Goal: Task Accomplishment & Management: Manage account settings

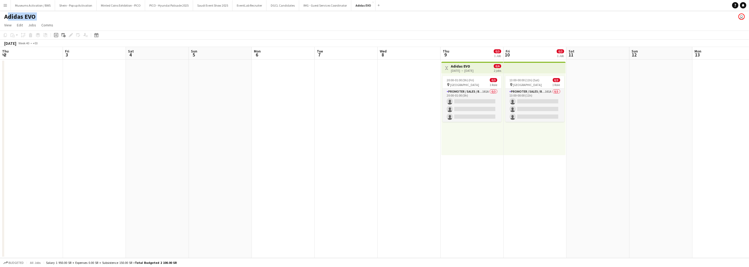
scroll to position [0, 135]
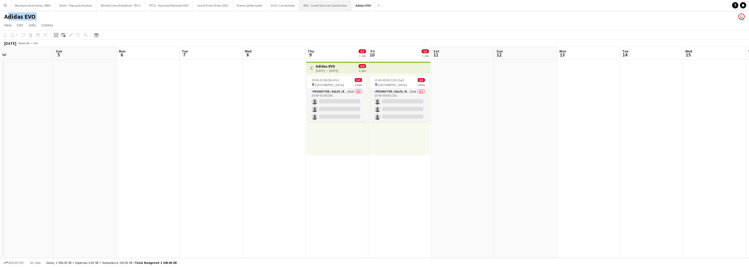
click at [337, 0] on button "IMG - Guest Services Coordinator Close" at bounding box center [325, 5] width 52 height 10
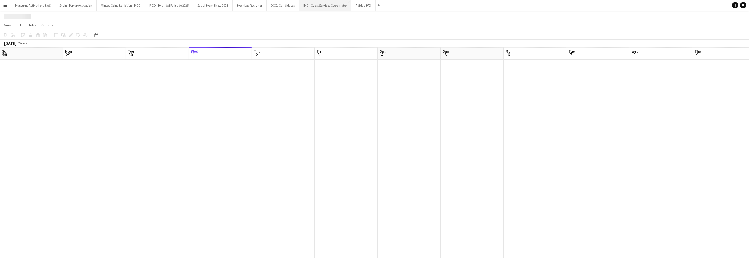
scroll to position [0, 126]
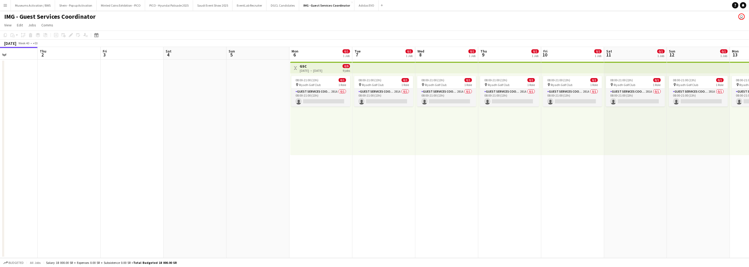
click at [277, 104] on app-calendar-viewport "Sun 28 Mon 29 Tue 30 Wed 1 Thu 2 Fri 3 Sat 4 Sun 5 Mon 6 0/1 1 Job Tue 7 0/1 1 …" at bounding box center [374, 152] width 749 height 211
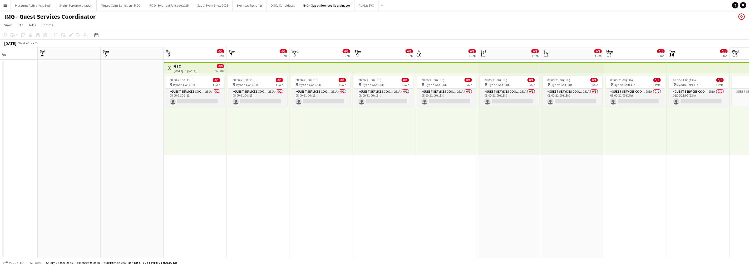
scroll to position [0, 183]
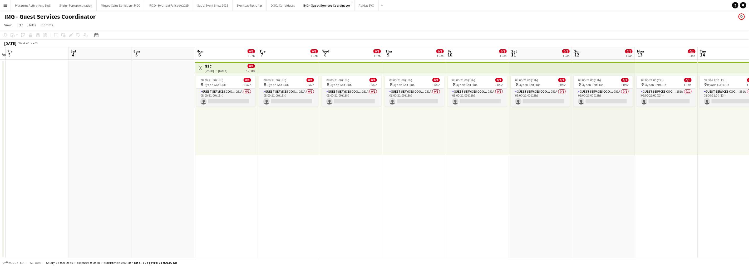
drag, startPoint x: 425, startPoint y: 101, endPoint x: 241, endPoint y: 123, distance: 185.7
click at [272, 111] on app-calendar-viewport "Tue 30 Wed 1 Thu 2 Fri 3 Sat 4 Sun 5 Mon 6 0/1 1 Job Tue 7 0/1 1 Job Wed 8 0/1 …" at bounding box center [374, 152] width 749 height 211
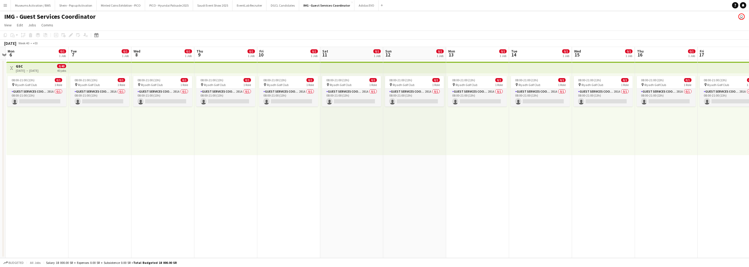
drag, startPoint x: 241, startPoint y: 123, endPoint x: 206, endPoint y: 126, distance: 34.6
click at [206, 126] on app-calendar-viewport "Fri 3 Sat 4 Sun 5 Mon 6 0/1 1 Job Tue 7 0/1 1 Job Wed 8 0/1 1 Job Thu 9 0/1 1 J…" at bounding box center [374, 152] width 749 height 211
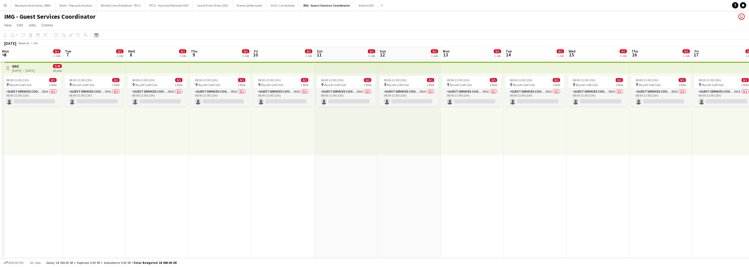
drag, startPoint x: 277, startPoint y: 129, endPoint x: 409, endPoint y: 107, distance: 133.9
click at [409, 107] on app-calendar-viewport "Sat 4 Sun 5 Mon 6 0/1 1 Job Tue 7 0/1 1 Job Wed 8 0/1 1 Job Thu 9 0/1 1 Job Fri…" at bounding box center [374, 152] width 749 height 211
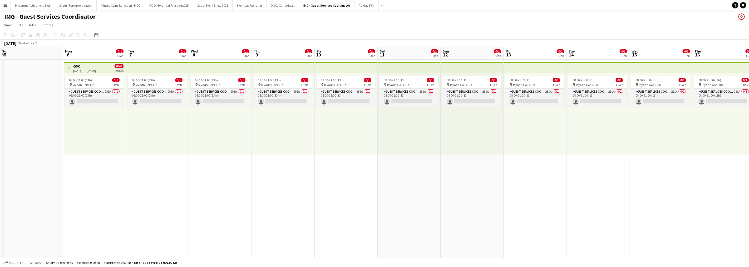
scroll to position [0, 111]
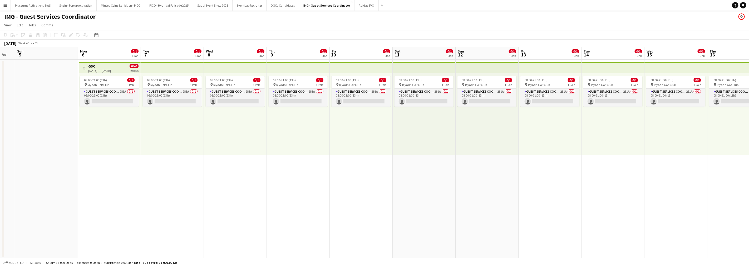
drag, startPoint x: 407, startPoint y: 118, endPoint x: 415, endPoint y: 114, distance: 8.7
click at [416, 115] on app-calendar-viewport "Fri 3 Sat 4 Sun 5 Mon 6 0/1 1 Job Tue 7 0/1 1 Job Wed 8 0/1 1 Job Thu 9 0/1 1 J…" at bounding box center [374, 152] width 749 height 211
click at [413, 83] on span "Riyadh Golf Club" at bounding box center [413, 85] width 22 height 4
click at [123, 84] on div "pin Riyadh Golf Club 1 Role" at bounding box center [109, 84] width 59 height 4
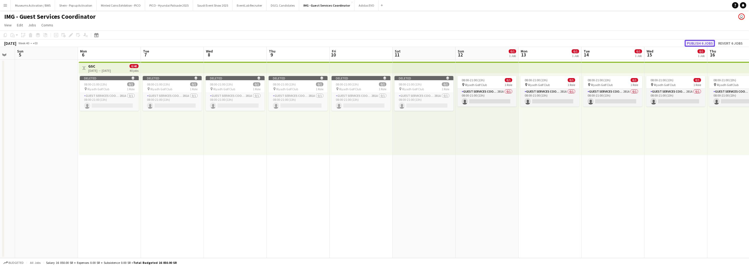
click at [690, 41] on button "Publish 6 jobs" at bounding box center [700, 43] width 30 height 7
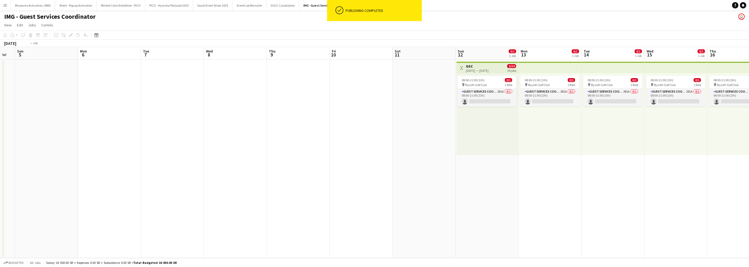
scroll to position [0, 162]
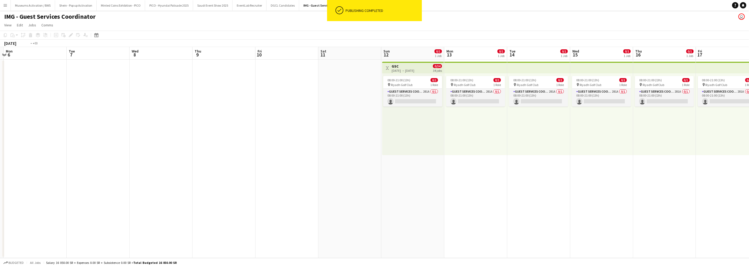
drag, startPoint x: 529, startPoint y: 119, endPoint x: 301, endPoint y: 116, distance: 228.0
click at [298, 115] on app-calendar-viewport "Fri 3 Sat 4 Sun 5 Mon 6 Tue 7 Wed 8 Thu 9 Fri 10 Sat 11 Sun 12 0/1 1 Job Mon 13…" at bounding box center [374, 152] width 749 height 211
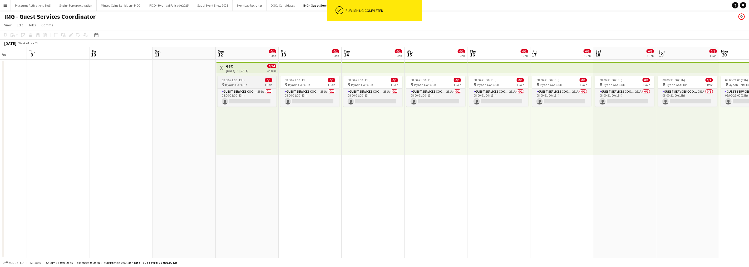
click at [238, 80] on span "08:00-21:00 (13h)" at bounding box center [233, 80] width 23 height 4
click at [700, 42] on button "Publish 1 job" at bounding box center [703, 43] width 28 height 7
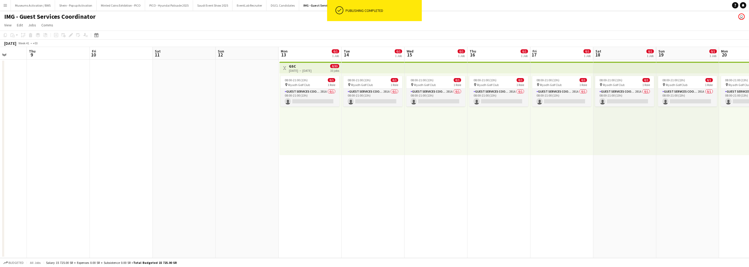
click at [261, 125] on app-date-cell at bounding box center [247, 159] width 63 height 198
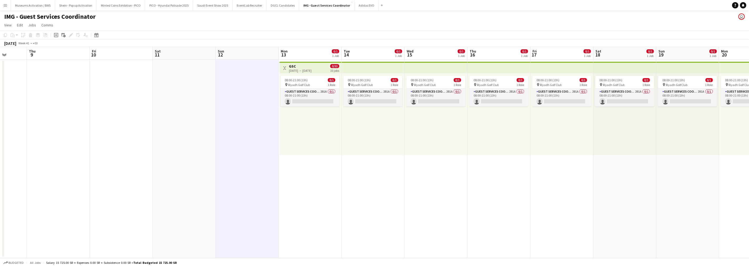
drag, startPoint x: 645, startPoint y: 145, endPoint x: 472, endPoint y: 149, distance: 172.4
click at [472, 147] on app-calendar-viewport "Mon 6 Tue 7 Wed 8 Thu 9 Fri 10 Sat 11 Sun 12 Mon 13 0/1 1 Job Tue 14 0/1 1 Job …" at bounding box center [374, 152] width 749 height 211
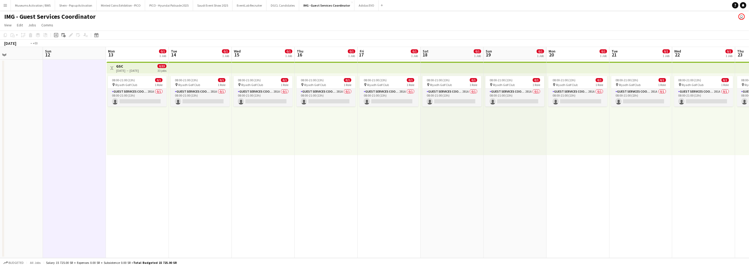
drag, startPoint x: 613, startPoint y: 143, endPoint x: 404, endPoint y: 148, distance: 208.5
click at [402, 149] on app-calendar-viewport "Wed 8 Thu 9 Fri 10 Sat 11 Sun 12 Mon 13 0/1 1 Job Tue 14 0/1 1 Job Wed 15 0/1 1…" at bounding box center [374, 152] width 749 height 211
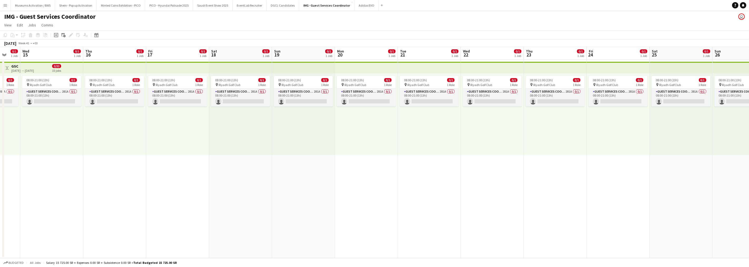
drag, startPoint x: 589, startPoint y: 128, endPoint x: 364, endPoint y: 159, distance: 226.8
click at [370, 158] on app-calendar-viewport "Sun 12 Mon 13 0/1 1 Job Tue 14 0/1 1 Job Wed 15 0/1 1 Job Thu 16 0/1 1 Job Fri …" at bounding box center [374, 152] width 749 height 211
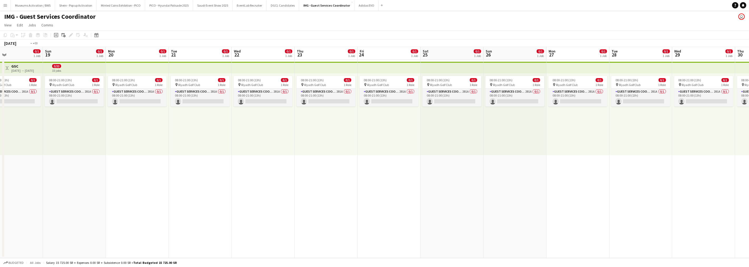
click at [336, 152] on app-calendar-viewport "Wed 15 0/1 1 Job Thu 16 0/1 1 Job Fri 17 0/1 1 Job Sat 18 0/1 1 Job Sun 19 0/1 …" at bounding box center [374, 152] width 749 height 211
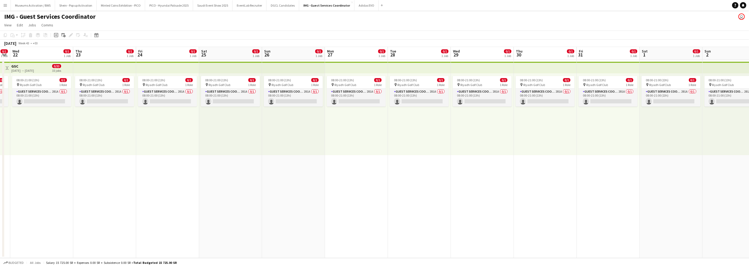
drag, startPoint x: 446, startPoint y: 160, endPoint x: 376, endPoint y: 173, distance: 71.7
click at [335, 170] on app-calendar-viewport "Sun 19 0/1 1 Job Mon 20 0/1 1 Job Tue 21 0/1 1 Job Wed 22 0/1 1 Job Thu 23 0/1 …" at bounding box center [374, 152] width 749 height 211
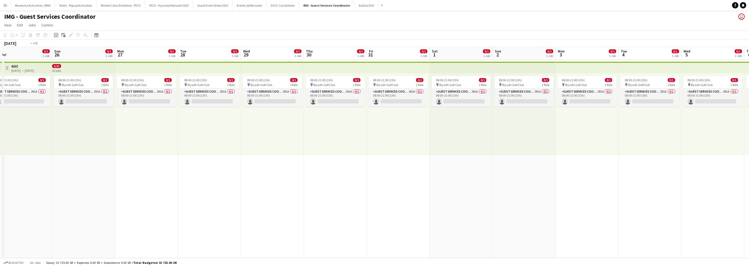
drag, startPoint x: 491, startPoint y: 159, endPoint x: 320, endPoint y: 175, distance: 171.5
click at [313, 175] on app-calendar-viewport "Wed 22 0/1 1 Job Thu 23 0/1 1 Job Fri 24 0/1 1 Job Sat 25 0/1 1 Job Sun 26 0/1 …" at bounding box center [374, 152] width 749 height 211
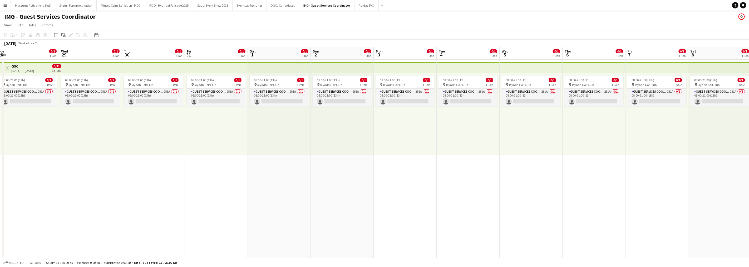
drag, startPoint x: 501, startPoint y: 165, endPoint x: 306, endPoint y: 181, distance: 195.6
click at [314, 180] on app-calendar-viewport "Sat 25 0/1 1 Job Sun 26 0/1 1 Job Mon 27 0/1 1 Job Tue 28 0/1 1 Job Wed 29 0/1 …" at bounding box center [374, 152] width 749 height 211
drag, startPoint x: 513, startPoint y: 152, endPoint x: 281, endPoint y: 182, distance: 233.6
click at [297, 182] on app-calendar-viewport "Wed 29 0/1 1 Job Thu 30 0/1 1 Job Fri 31 0/1 1 Job Sat 1 0/1 1 Job Sun 2 0/1 1 …" at bounding box center [374, 152] width 749 height 211
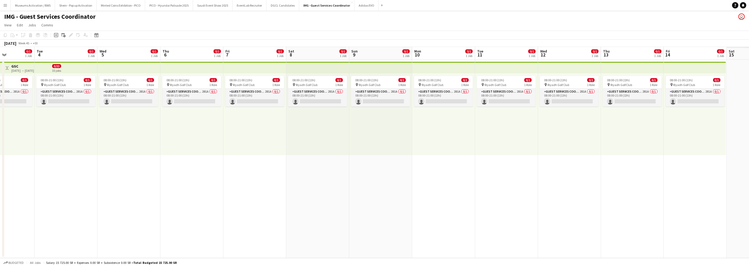
click at [280, 191] on app-calendar-viewport "Fri 31 0/1 1 Job Sat 1 0/1 1 Job Sun 2 0/1 1 Job Mon 3 0/1 1 Job Tue 4 0/1 1 Jo…" at bounding box center [374, 152] width 749 height 211
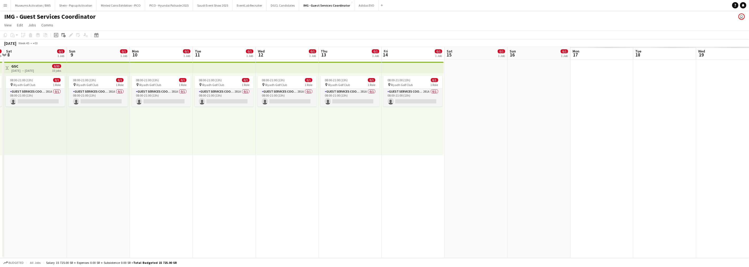
drag, startPoint x: 454, startPoint y: 169, endPoint x: 230, endPoint y: 196, distance: 225.7
click at [230, 196] on app-calendar-viewport "Tue 4 0/1 1 Job Wed 5 0/1 1 Job Thu 6 0/1 1 Job Fri 7 0/1 1 Job Sat 8 0/1 1 Job…" at bounding box center [374, 152] width 749 height 211
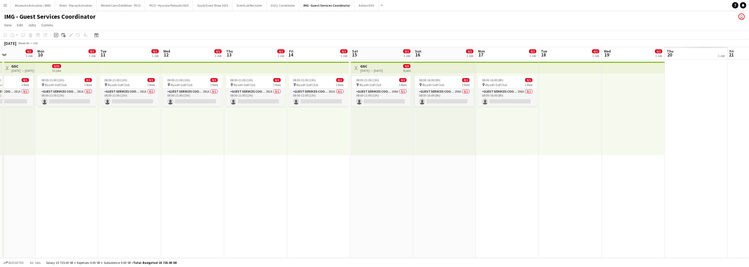
click at [199, 194] on app-calendar-viewport "Fri 7 0/1 1 Job Sat 8 0/1 1 Job Sun 9 0/1 1 Job Mon 10 0/1 1 Job Tue 11 0/1 1 J…" at bounding box center [374, 152] width 749 height 211
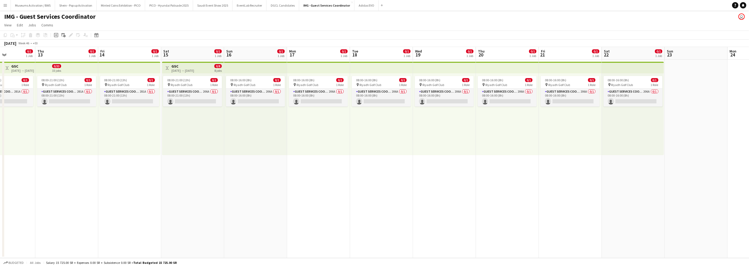
drag, startPoint x: 345, startPoint y: 193, endPoint x: 325, endPoint y: 196, distance: 20.0
click at [325, 196] on app-calendar-viewport "Mon 10 0/1 1 Job Tue 11 0/1 1 Job Wed 12 0/1 1 Job Thu 13 0/1 1 Job Fri 14 0/1 …" at bounding box center [374, 152] width 749 height 211
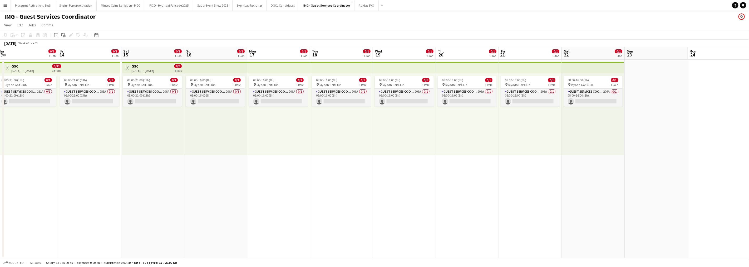
click at [154, 69] on div "[DATE] → [DATE]" at bounding box center [142, 71] width 23 height 4
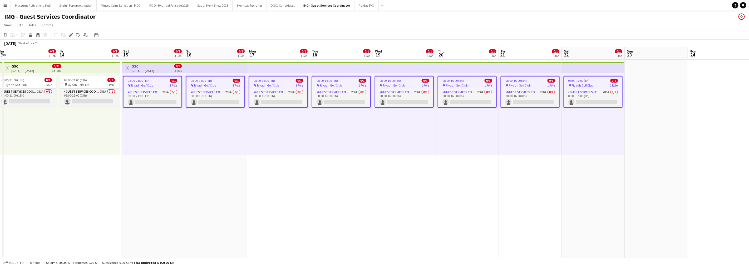
click at [367, 131] on div "08:00-16:00 (8h) 0/1 pin Riyadh Golf Club 1 Role Guest Services Coordinator 206…" at bounding box center [341, 114] width 63 height 82
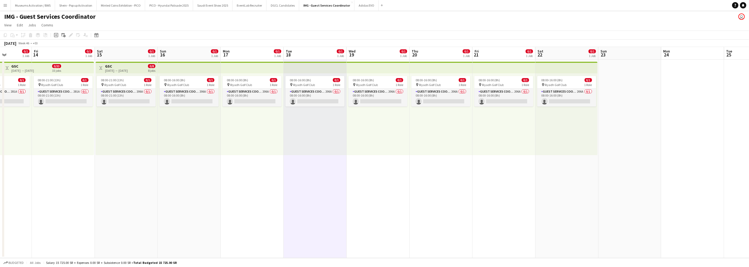
drag, startPoint x: 522, startPoint y: 123, endPoint x: 406, endPoint y: 133, distance: 116.1
click at [436, 132] on app-calendar-viewport "Mon 10 0/1 1 Job Tue 11 0/1 1 Job Wed 12 0/1 1 Job Thu 13 0/1 1 Job Fri 14 0/1 …" at bounding box center [374, 152] width 749 height 211
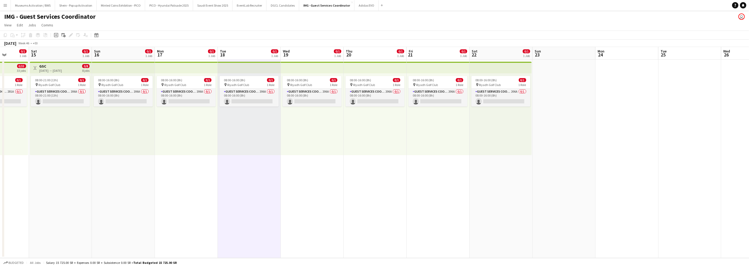
click at [469, 124] on div "08:00-16:00 (8h) 0/1 pin Riyadh Golf Club 1 Role Guest Services Coordinator 206…" at bounding box center [438, 114] width 63 height 82
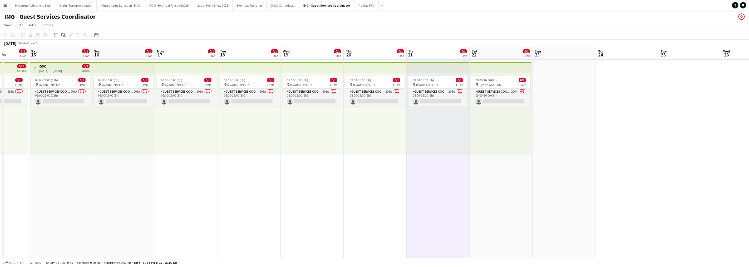
click at [494, 122] on div "08:00-16:00 (8h) 0/1 pin Riyadh Golf Club 1 Role Guest Services Coordinator 206…" at bounding box center [501, 114] width 62 height 82
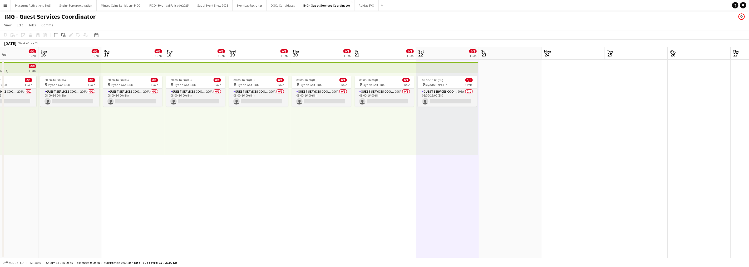
drag, startPoint x: 491, startPoint y: 128, endPoint x: 371, endPoint y: 124, distance: 119.7
click at [372, 124] on app-calendar-viewport "Wed 12 0/1 1 Job Thu 13 0/1 1 Job Fri 14 0/1 1 Job Sat 15 0/1 1 Job Sun 16 0/1 …" at bounding box center [374, 152] width 749 height 211
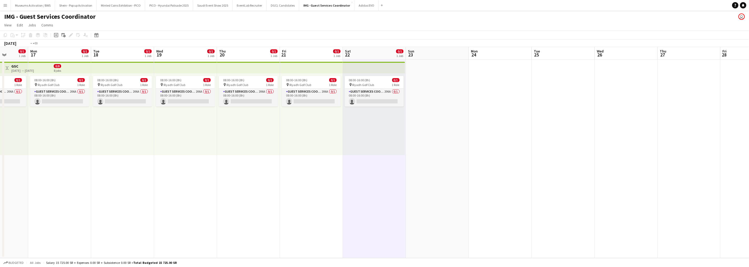
drag, startPoint x: 363, startPoint y: 106, endPoint x: 381, endPoint y: 107, distance: 18.3
click at [358, 106] on app-calendar-viewport "Fri 14 0/1 1 Job Sat 15 0/1 1 Job Sun 16 0/1 1 Job Mon 17 0/1 1 Job Tue 18 0/1 …" at bounding box center [374, 152] width 749 height 211
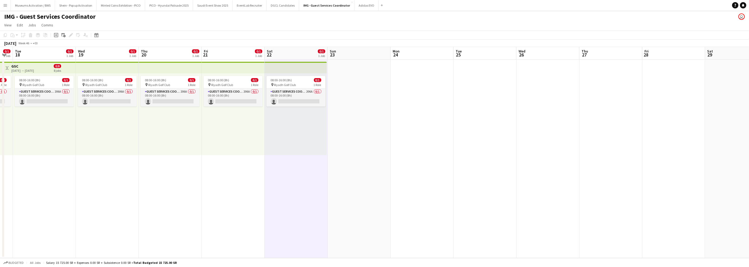
click at [364, 107] on app-calendar-viewport "Sat 15 0/1 1 Job Sun 16 0/1 1 Job Mon 17 0/1 1 Job Tue 18 0/1 1 Job Wed 19 0/1 …" at bounding box center [374, 152] width 749 height 211
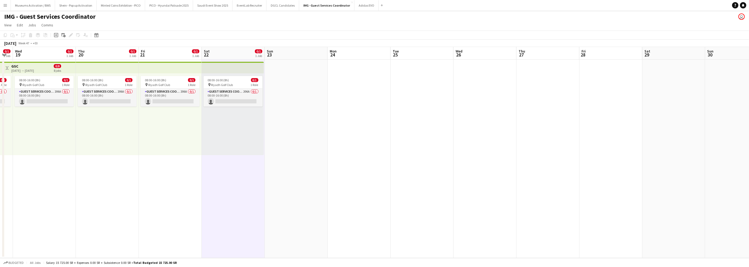
scroll to position [0, 172]
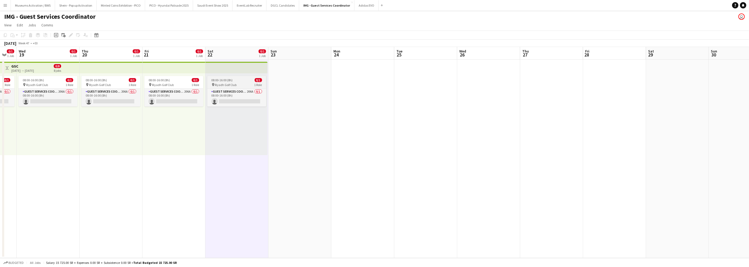
click at [261, 85] on span "1 Role" at bounding box center [259, 85] width 8 height 4
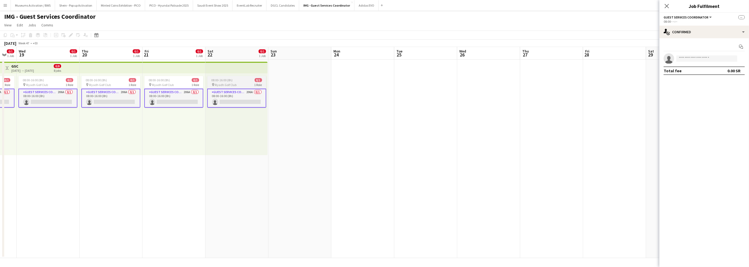
click at [250, 82] on div "08:00-16:00 (8h) 0/1" at bounding box center [236, 80] width 59 height 4
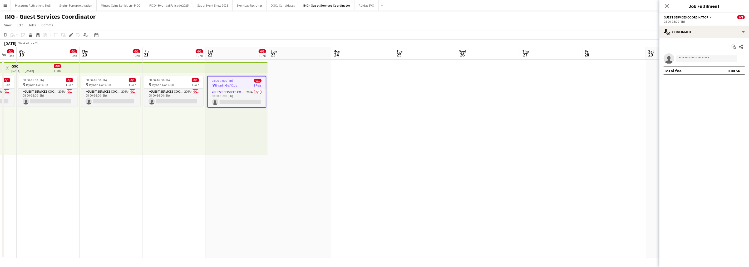
click at [652, 81] on app-date-cell at bounding box center [677, 159] width 63 height 198
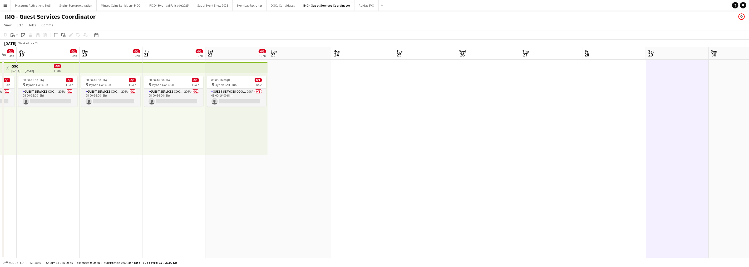
click at [649, 84] on app-date-cell at bounding box center [677, 159] width 63 height 198
click at [247, 147] on div "08:00-16:00 (8h) 0/1 pin Riyadh Golf Club 1 Role Guest Services Coordinator 206…" at bounding box center [237, 114] width 62 height 82
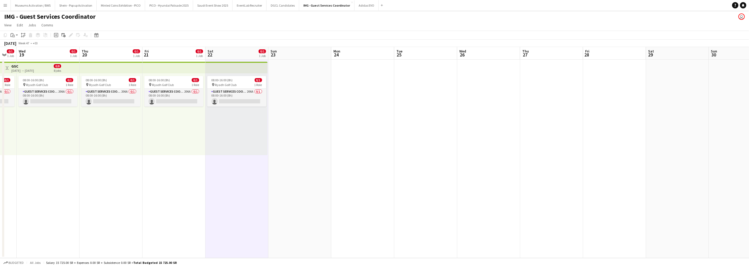
click at [620, 111] on app-date-cell at bounding box center [614, 159] width 63 height 198
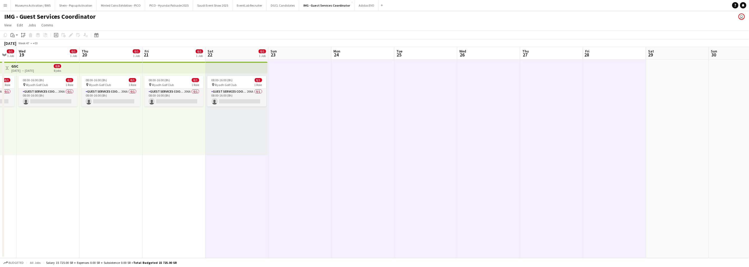
click at [666, 102] on app-date-cell at bounding box center [677, 159] width 63 height 198
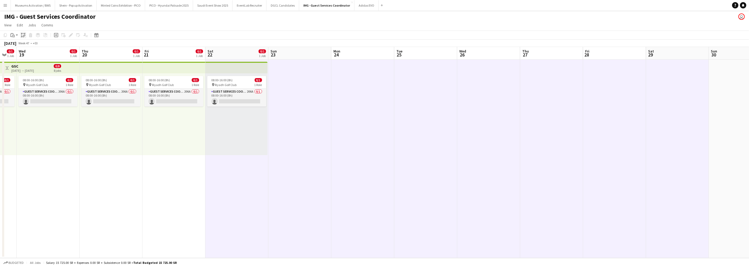
click at [22, 32] on div "Paste linked Job" at bounding box center [23, 35] width 6 height 6
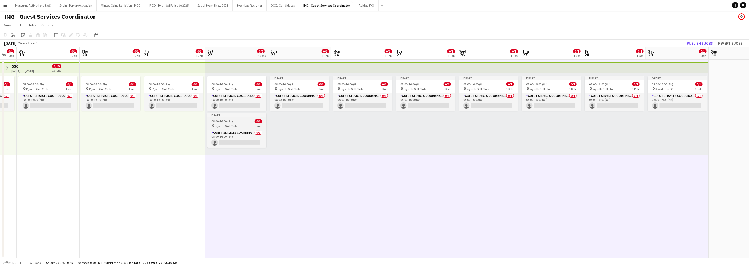
click at [228, 119] on span "08:00-16:00 (8h)" at bounding box center [222, 121] width 21 height 4
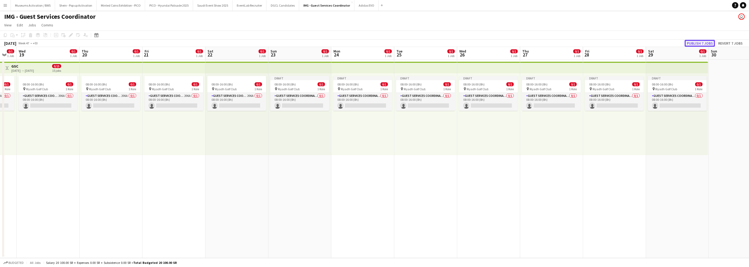
click at [695, 42] on button "Publish 7 jobs" at bounding box center [700, 43] width 30 height 7
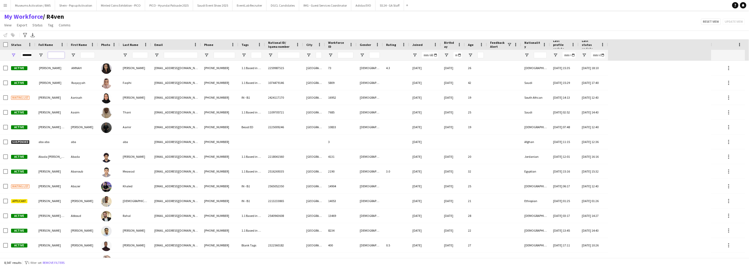
click at [56, 57] on input "Full Name Filter Input" at bounding box center [56, 55] width 17 height 6
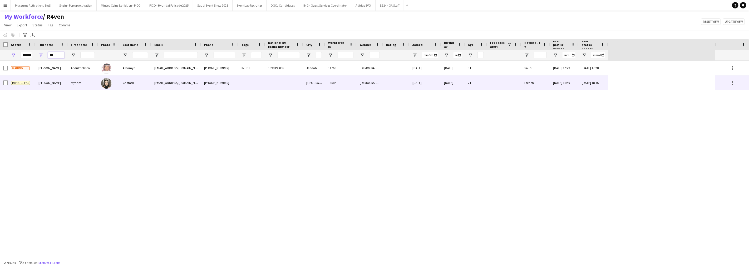
type input "***"
click at [86, 89] on div "Myriam" at bounding box center [83, 82] width 30 height 14
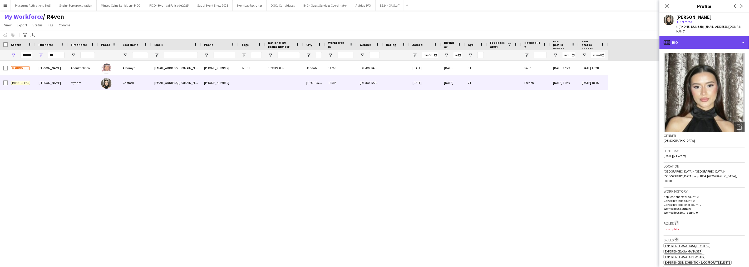
click at [677, 39] on div "profile Bio" at bounding box center [705, 42] width 90 height 13
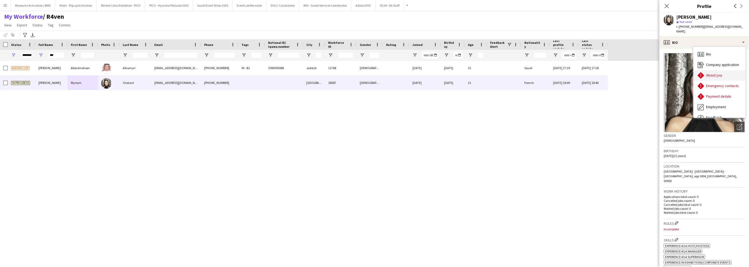
click at [704, 72] on icon "About you" at bounding box center [701, 75] width 6 height 6
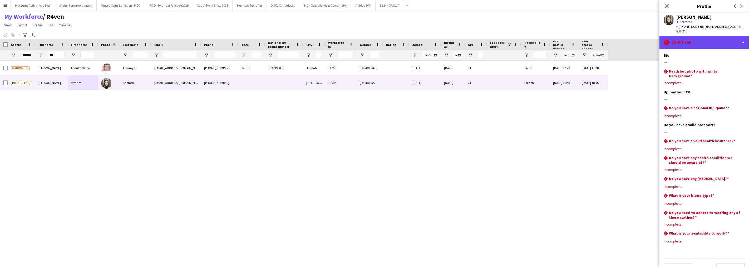
click at [679, 36] on div "rhombus-alert About you" at bounding box center [705, 42] width 90 height 13
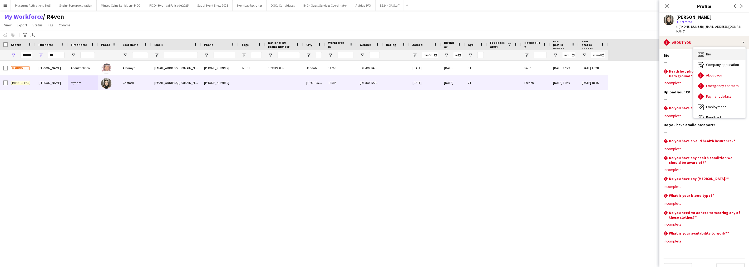
click at [704, 51] on icon "Bio" at bounding box center [701, 54] width 6 height 6
